Goal: Information Seeking & Learning: Learn about a topic

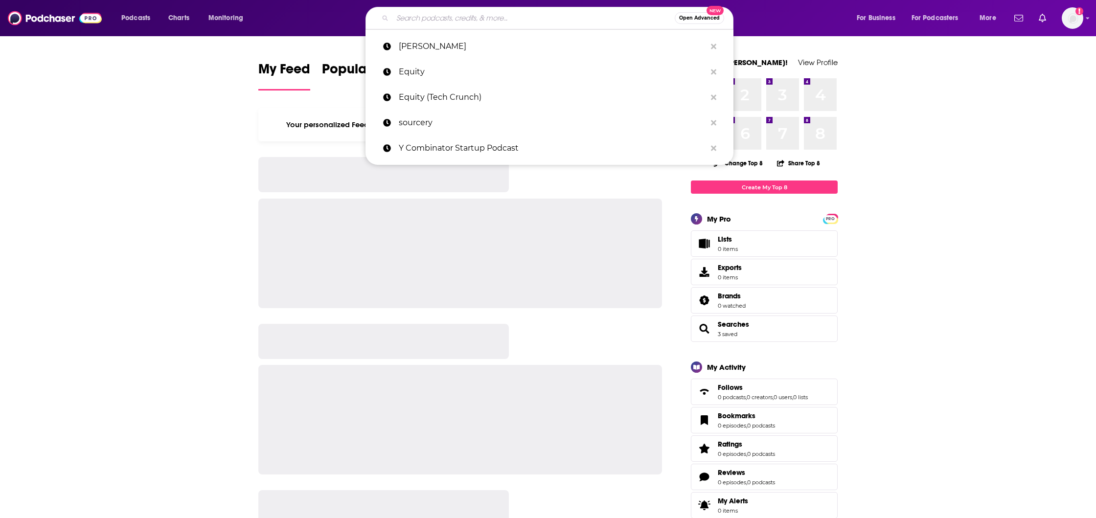
click at [454, 13] on input "Search podcasts, credits, & more..." at bounding box center [533, 18] width 282 height 16
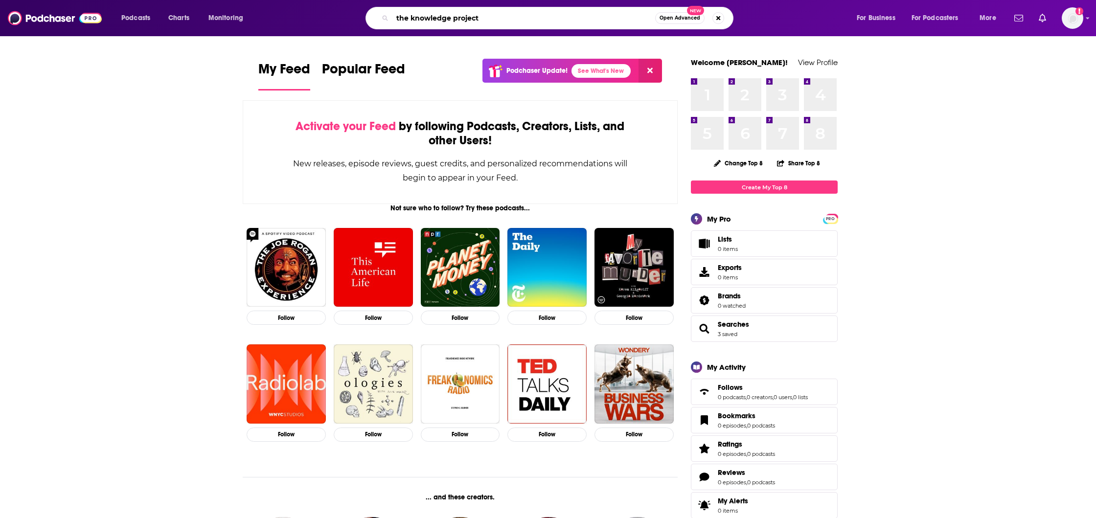
type input "the knowledge project"
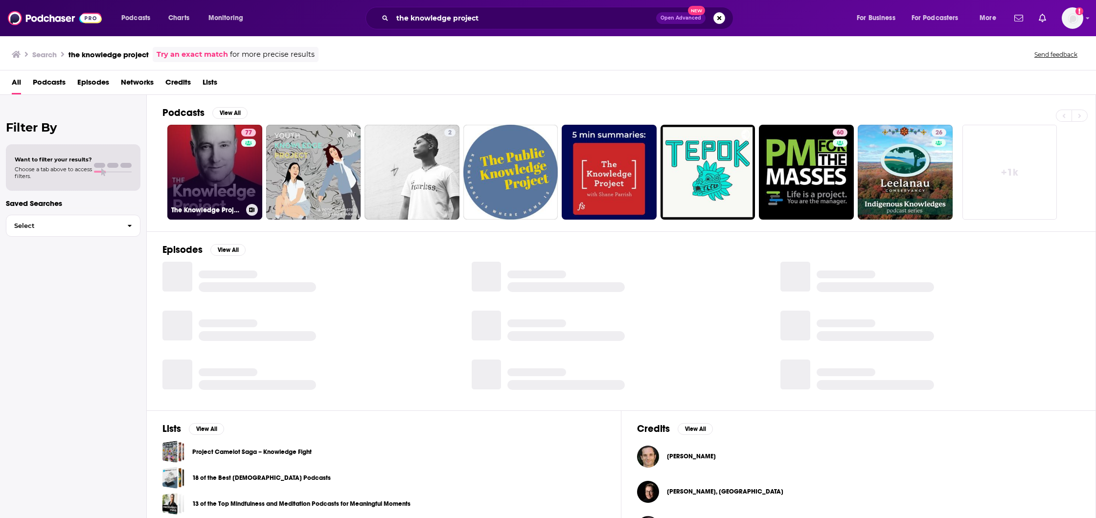
click at [229, 149] on link "77 The Knowledge Project with [PERSON_NAME]" at bounding box center [214, 172] width 95 height 95
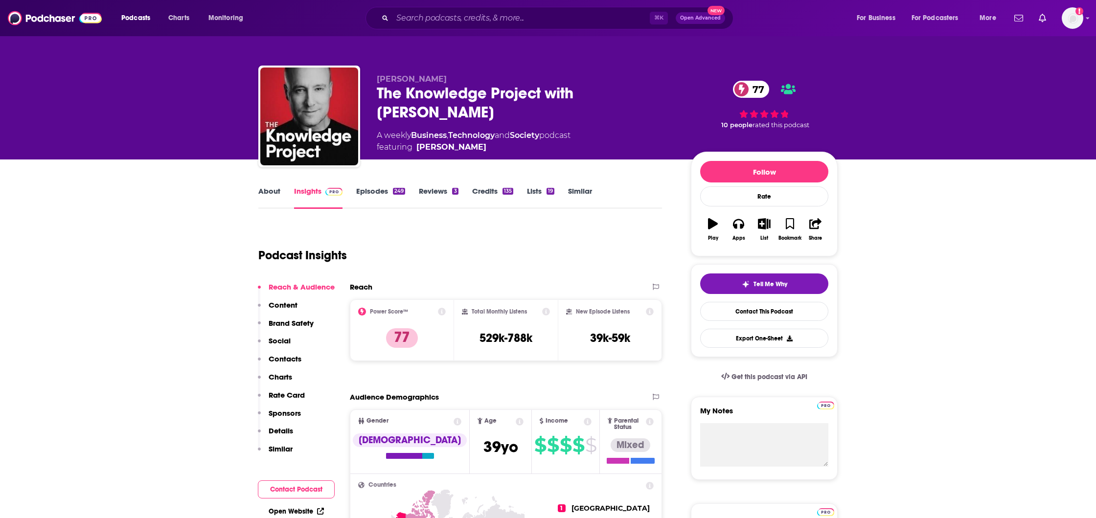
click at [371, 190] on link "Episodes 249" at bounding box center [380, 197] width 49 height 23
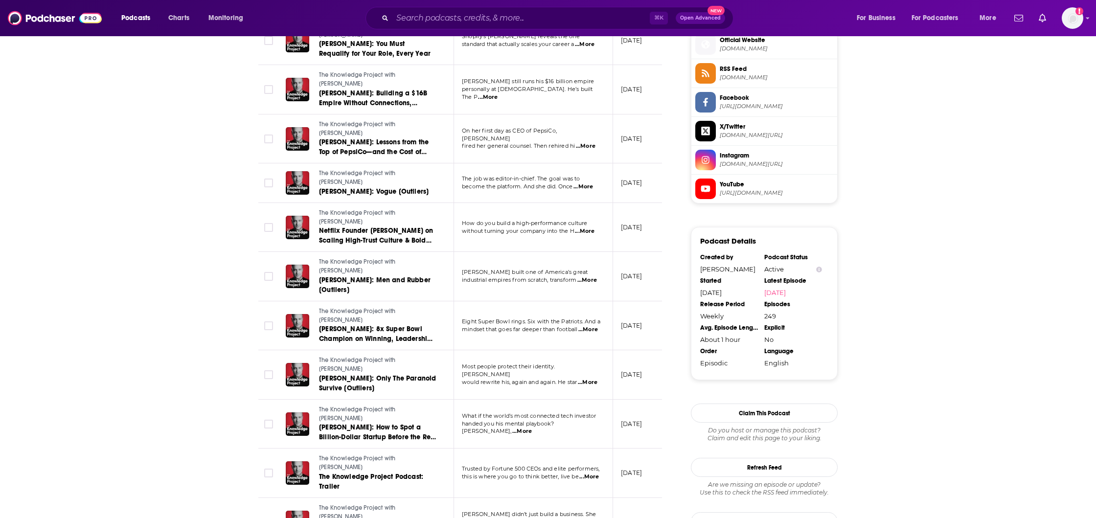
scroll to position [951, 0]
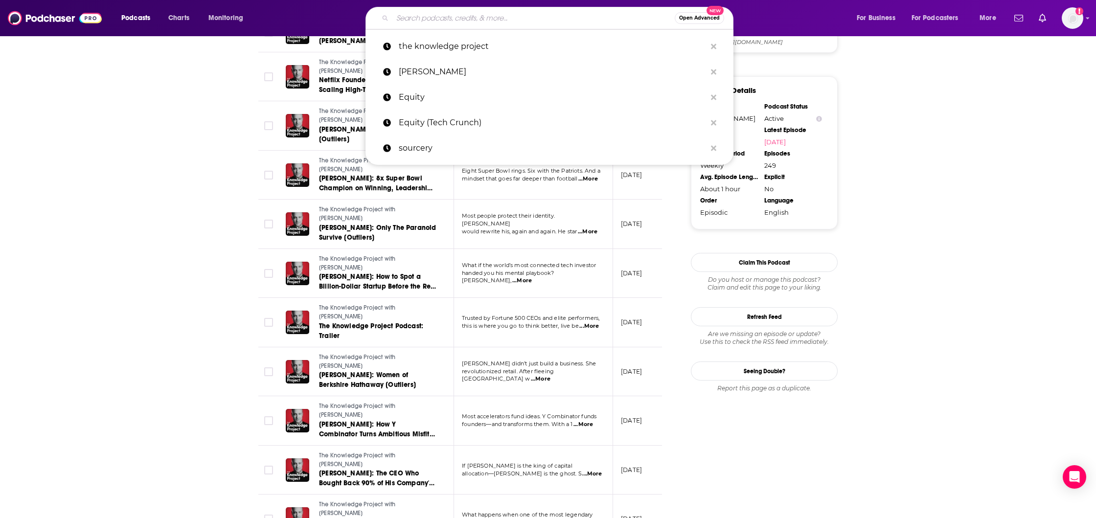
click at [443, 18] on input "Search podcasts, credits, & more..." at bounding box center [533, 18] width 282 height 16
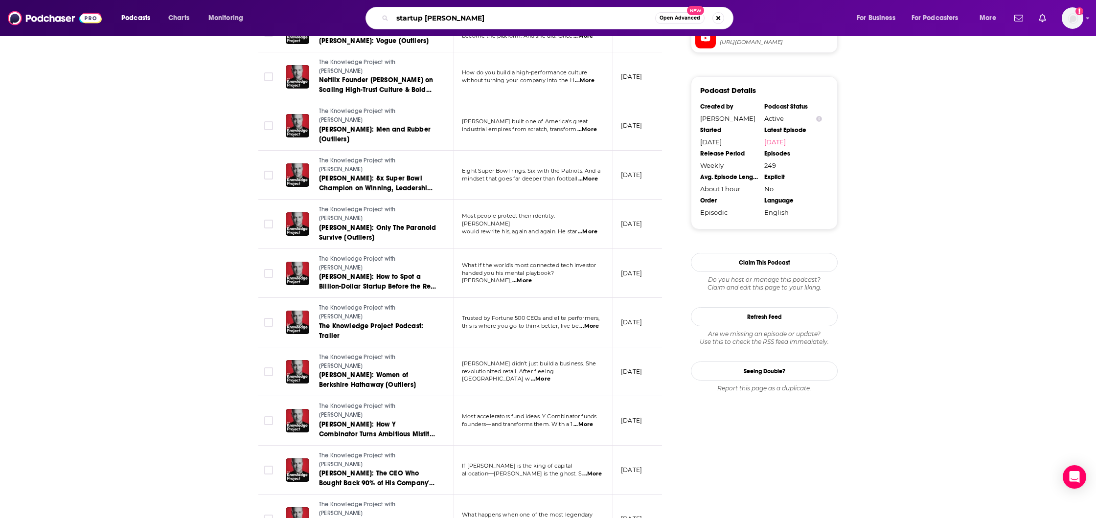
type input "startup stories"
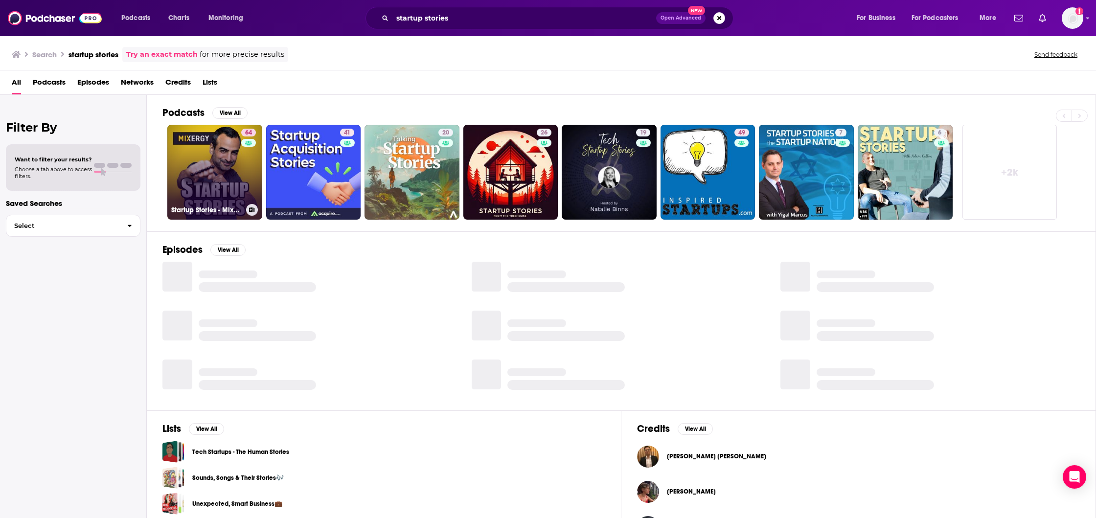
click at [211, 178] on link "64 Startup Stories - Mixergy" at bounding box center [214, 172] width 95 height 95
